Goal: Task Accomplishment & Management: Use online tool/utility

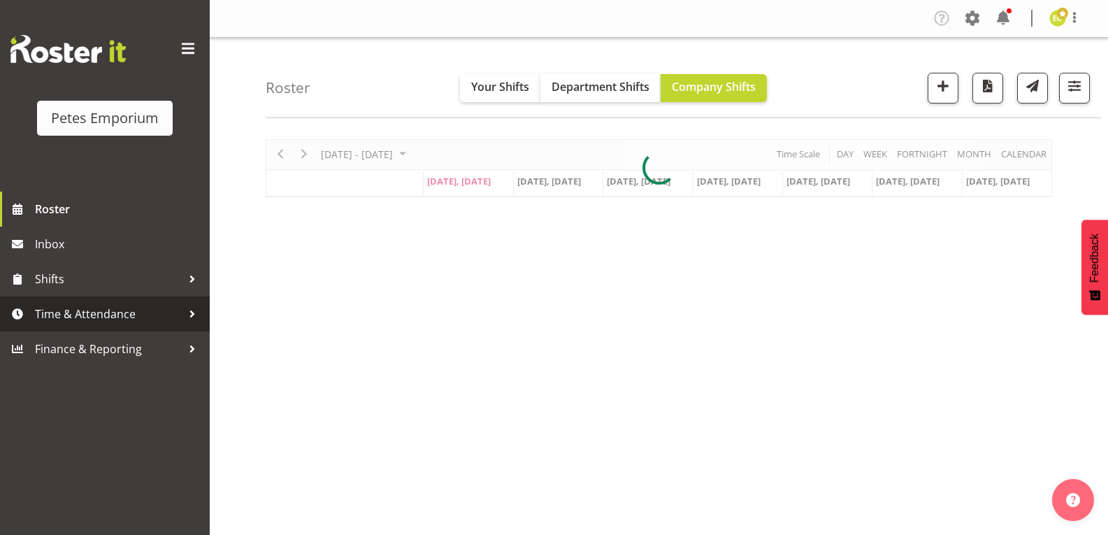
click at [99, 308] on span "Time & Attendance" at bounding box center [108, 313] width 147 height 21
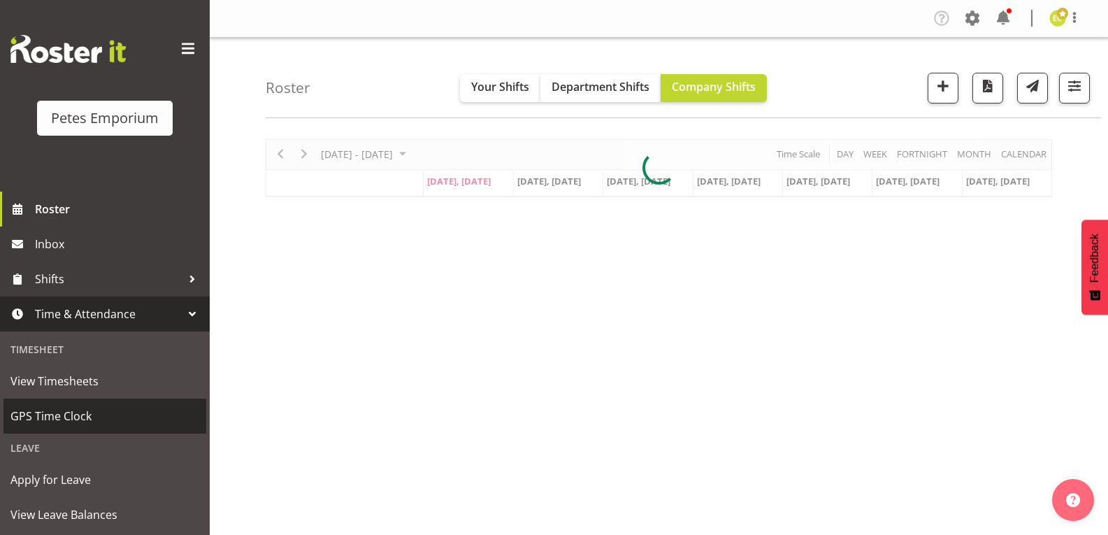
click at [85, 410] on span "GPS Time Clock" at bounding box center [104, 415] width 189 height 21
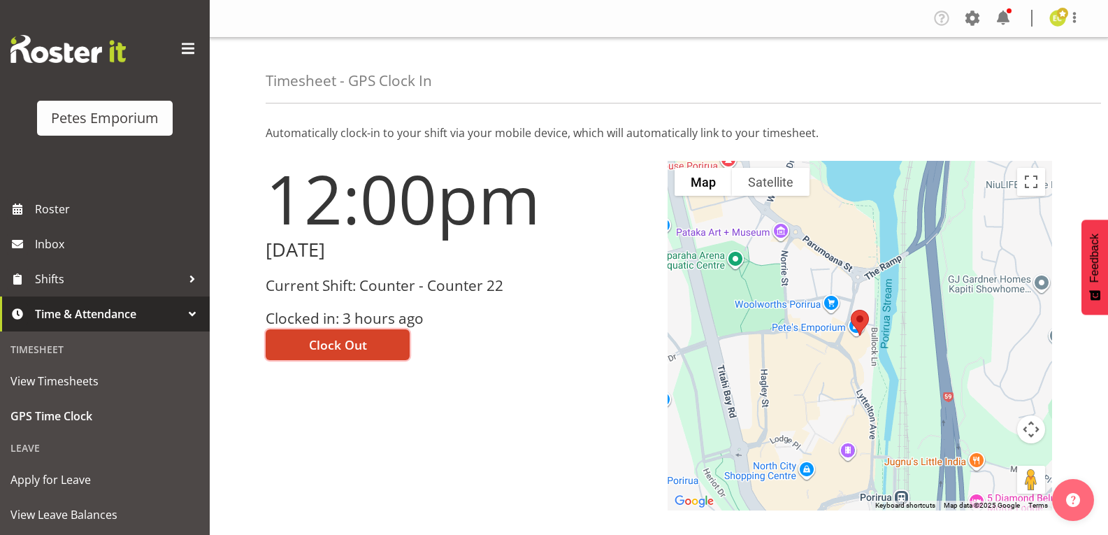
click at [377, 337] on button "Clock Out" at bounding box center [338, 344] width 144 height 31
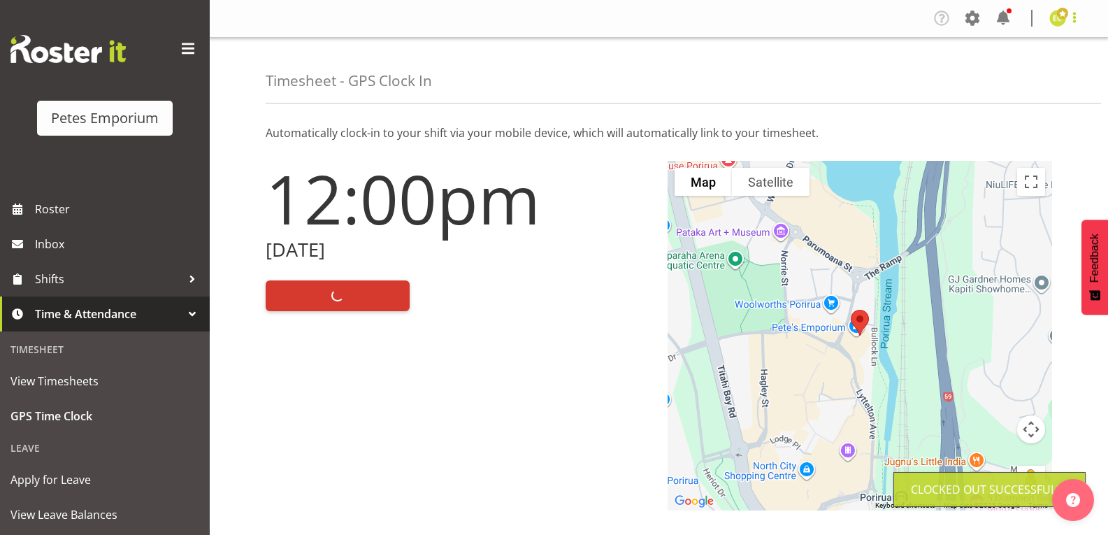
click at [1082, 19] on span at bounding box center [1074, 17] width 17 height 17
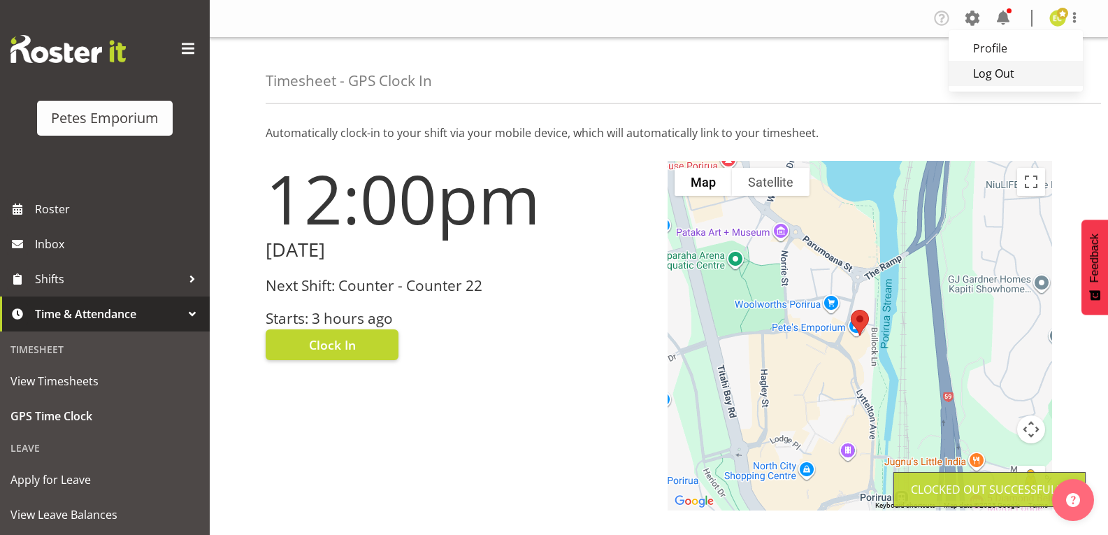
click at [992, 73] on link "Log Out" at bounding box center [1016, 73] width 134 height 25
